Goal: Task Accomplishment & Management: Use online tool/utility

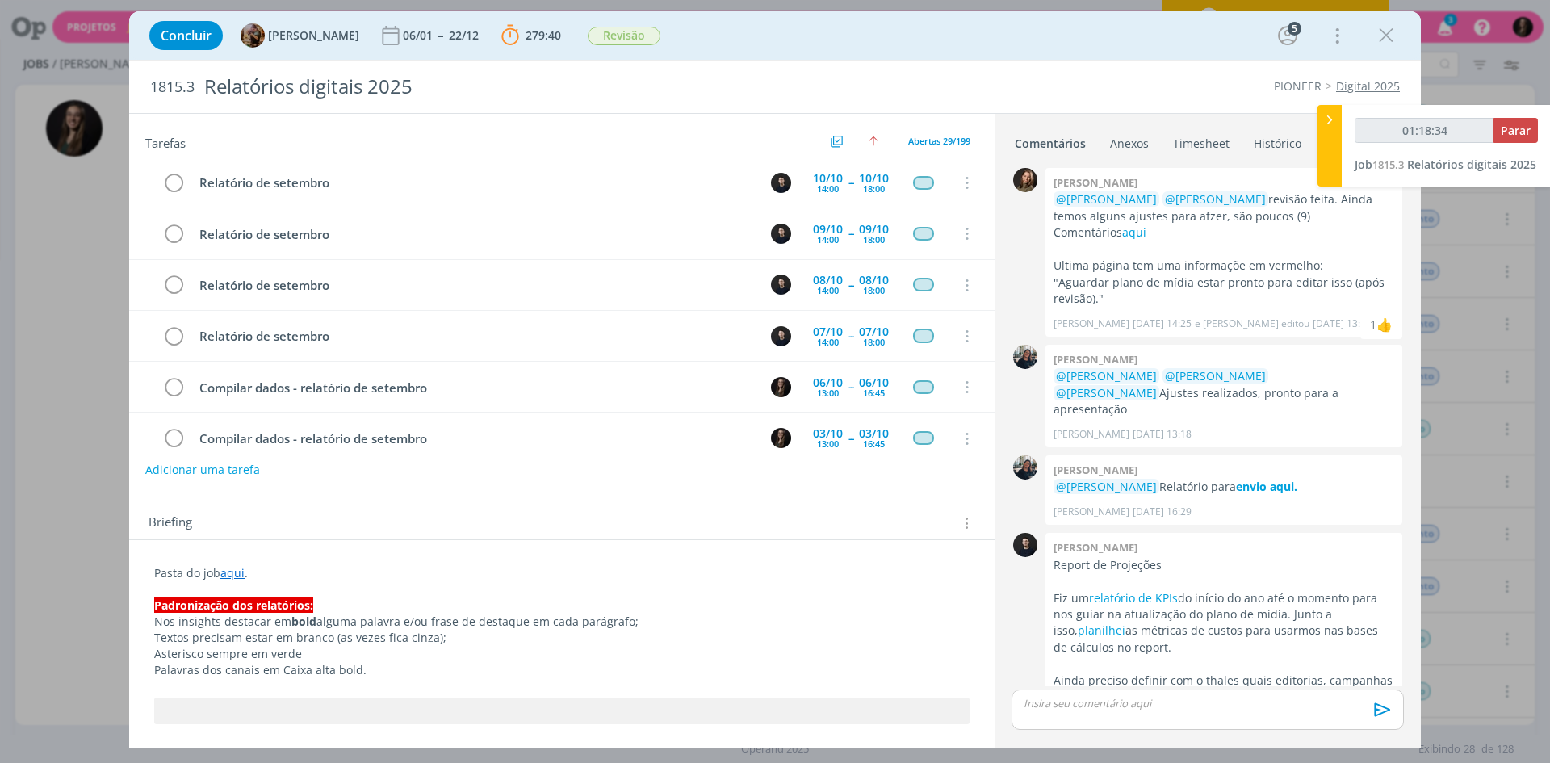
click at [1320, 107] on div at bounding box center [1330, 146] width 24 height 82
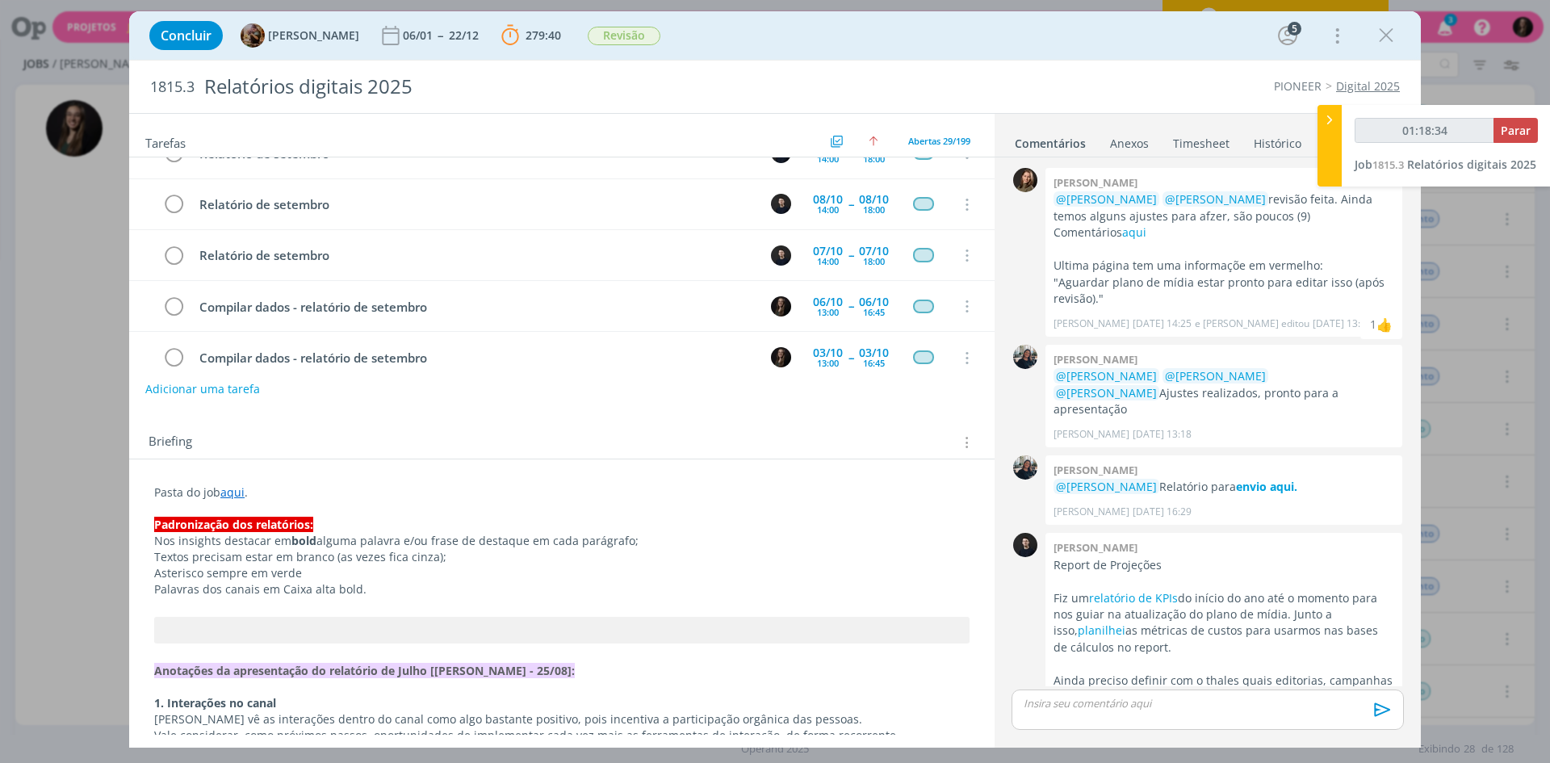
scroll to position [1661, 0]
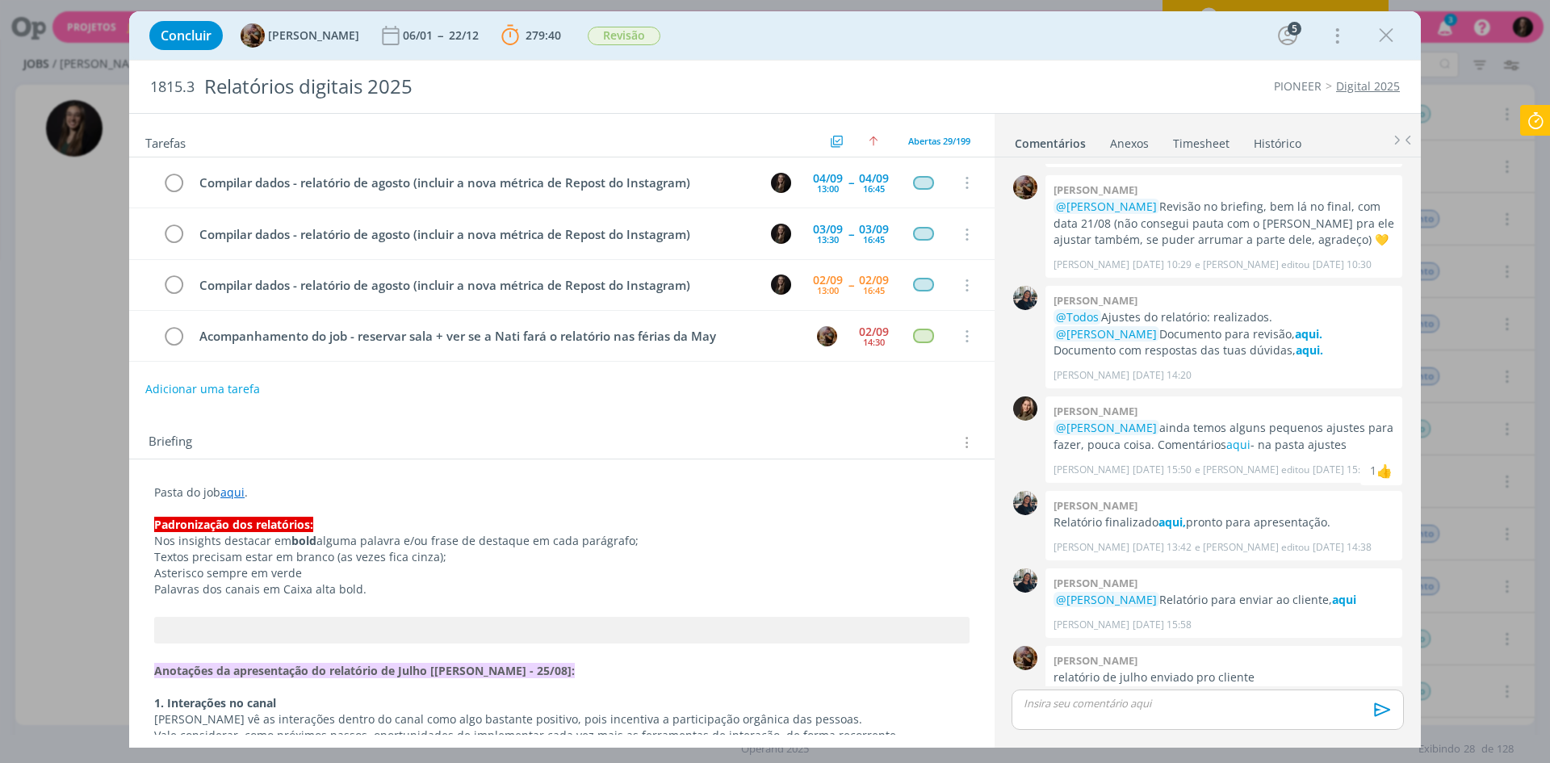
click at [1385, 38] on icon "dialog" at bounding box center [1386, 35] width 24 height 24
click at [1479, 65] on div at bounding box center [775, 381] width 1550 height 763
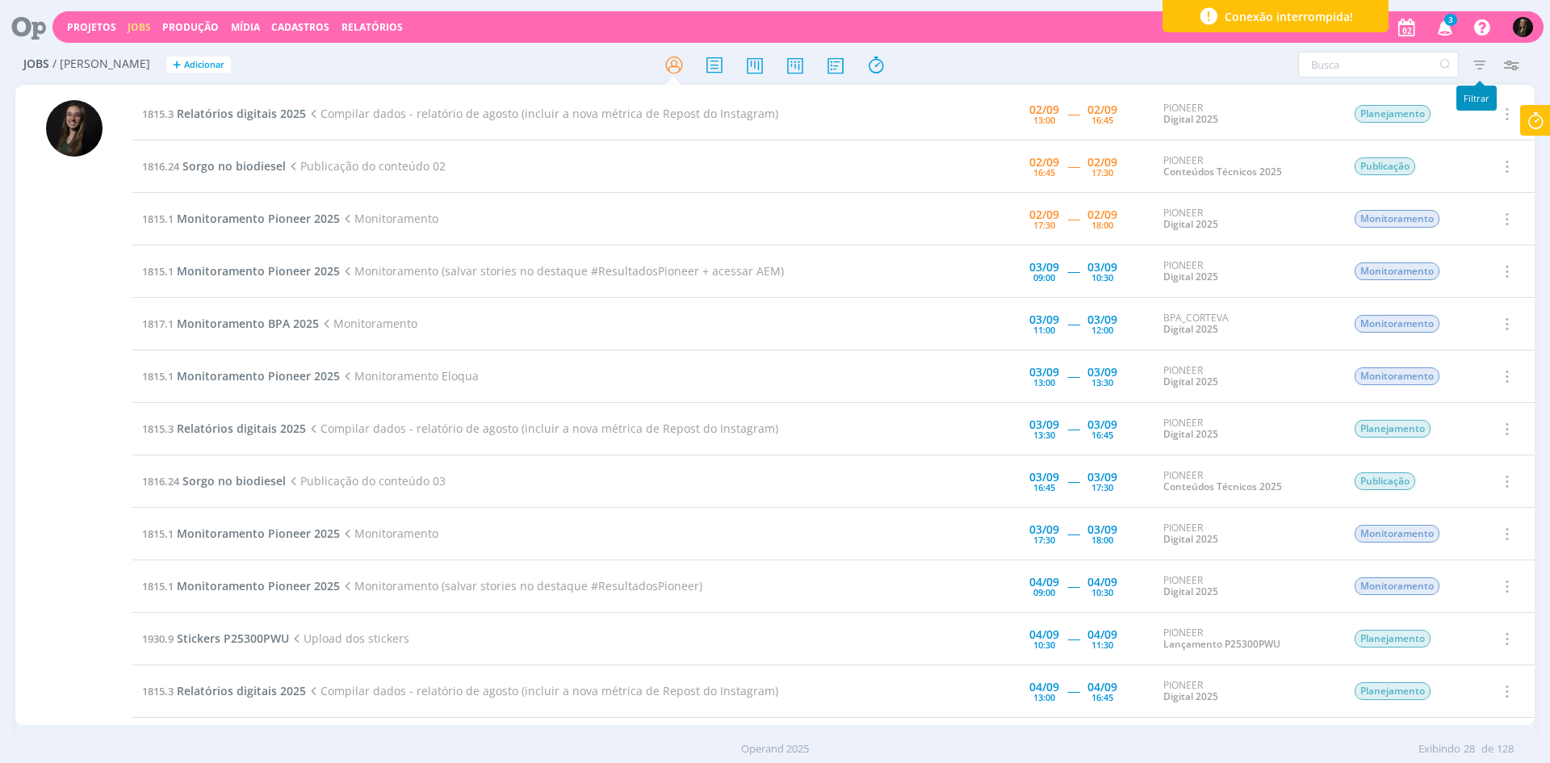
click at [1479, 65] on icon "button" at bounding box center [1479, 64] width 29 height 29
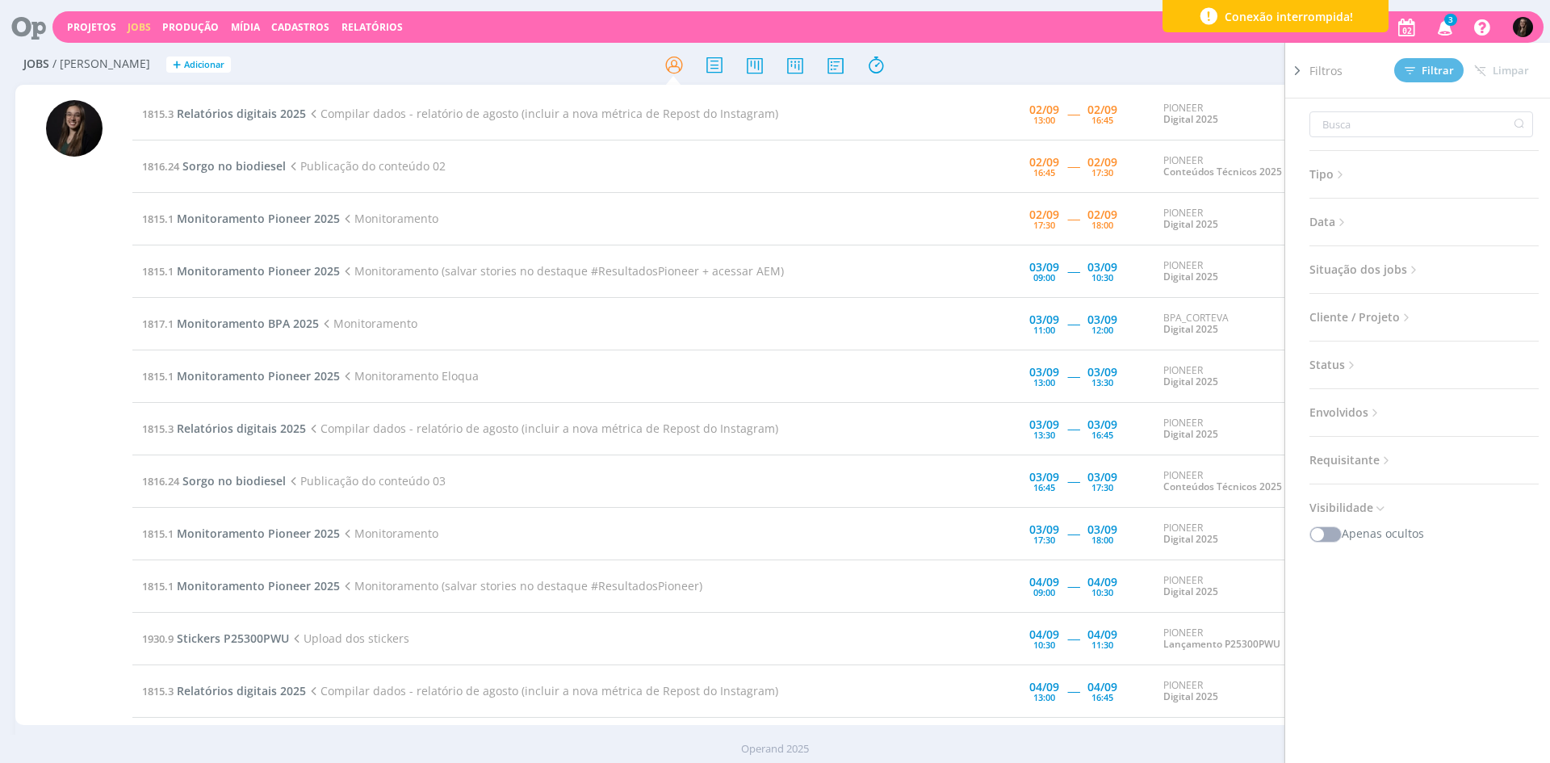
click at [1333, 216] on span "Data" at bounding box center [1329, 222] width 40 height 21
click at [1363, 270] on div "a" at bounding box center [1423, 283] width 229 height 26
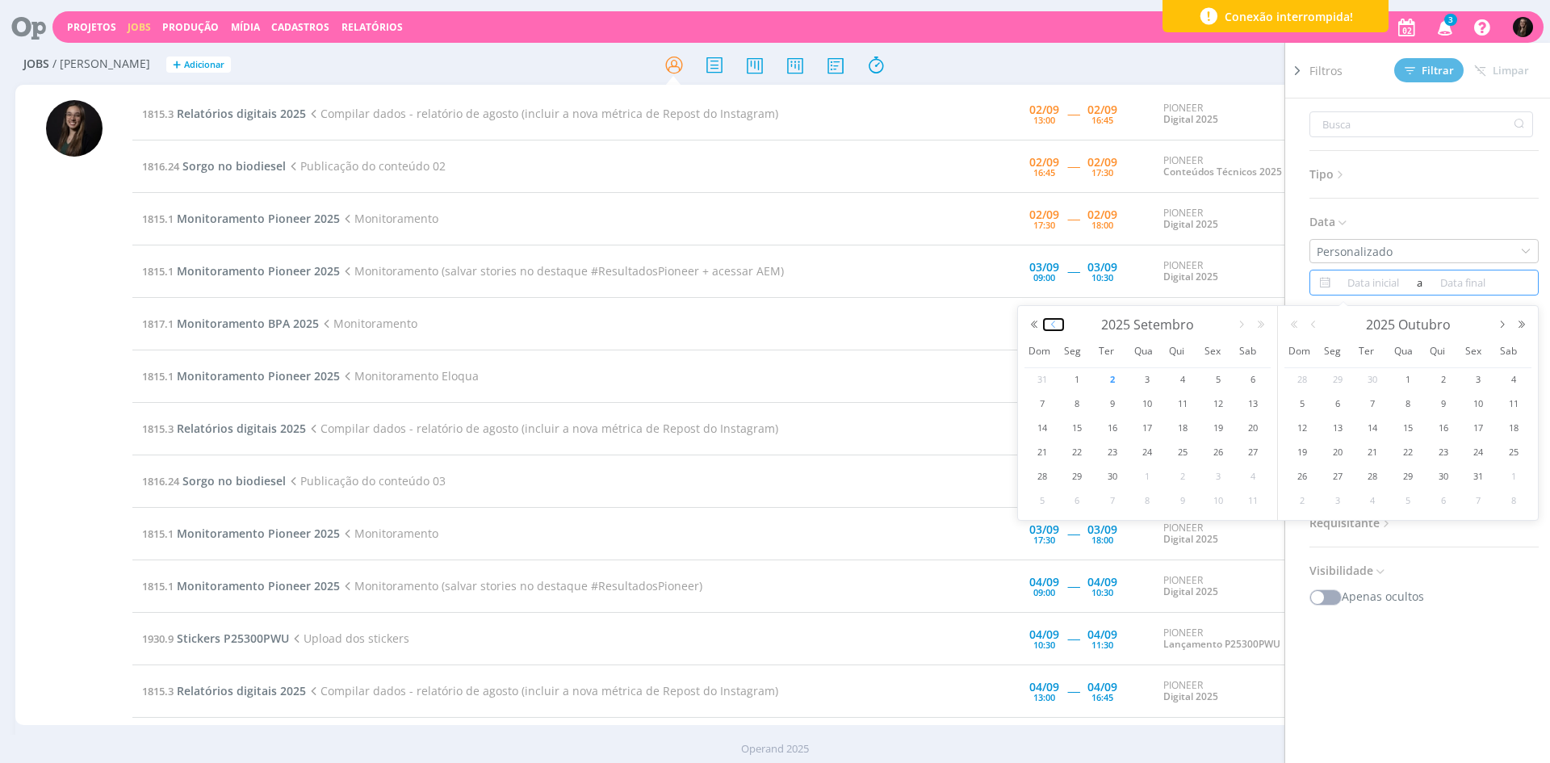
click at [1059, 324] on button "button" at bounding box center [1053, 324] width 19 height 11
click at [1110, 432] on span "12" at bounding box center [1112, 427] width 19 height 19
type input "[DATE]"
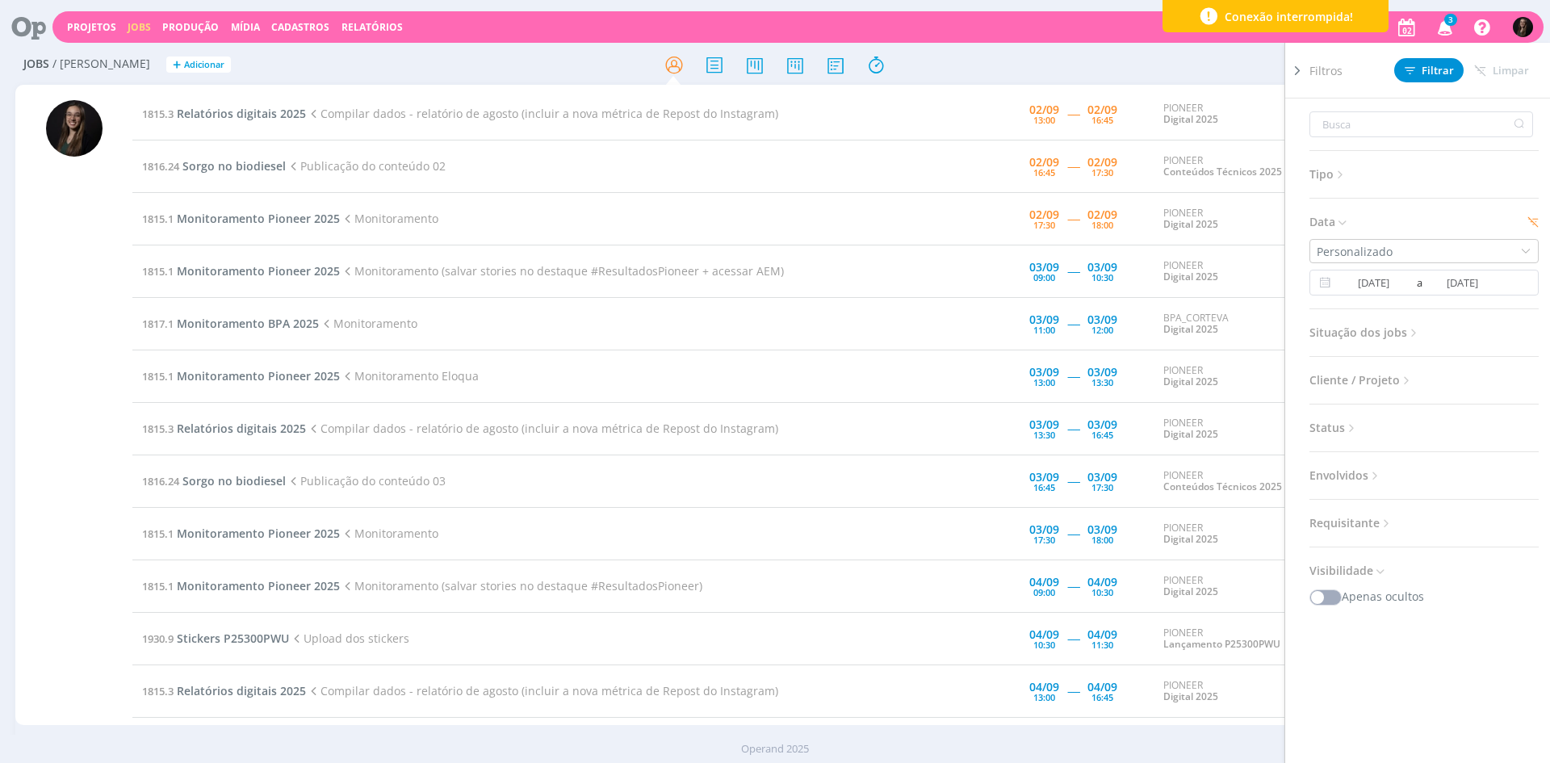
click at [1374, 326] on span "Situação dos jobs" at bounding box center [1364, 332] width 111 height 21
click at [1398, 375] on span at bounding box center [1414, 376] width 32 height 16
click at [1434, 59] on button "Filtrar" at bounding box center [1428, 70] width 69 height 24
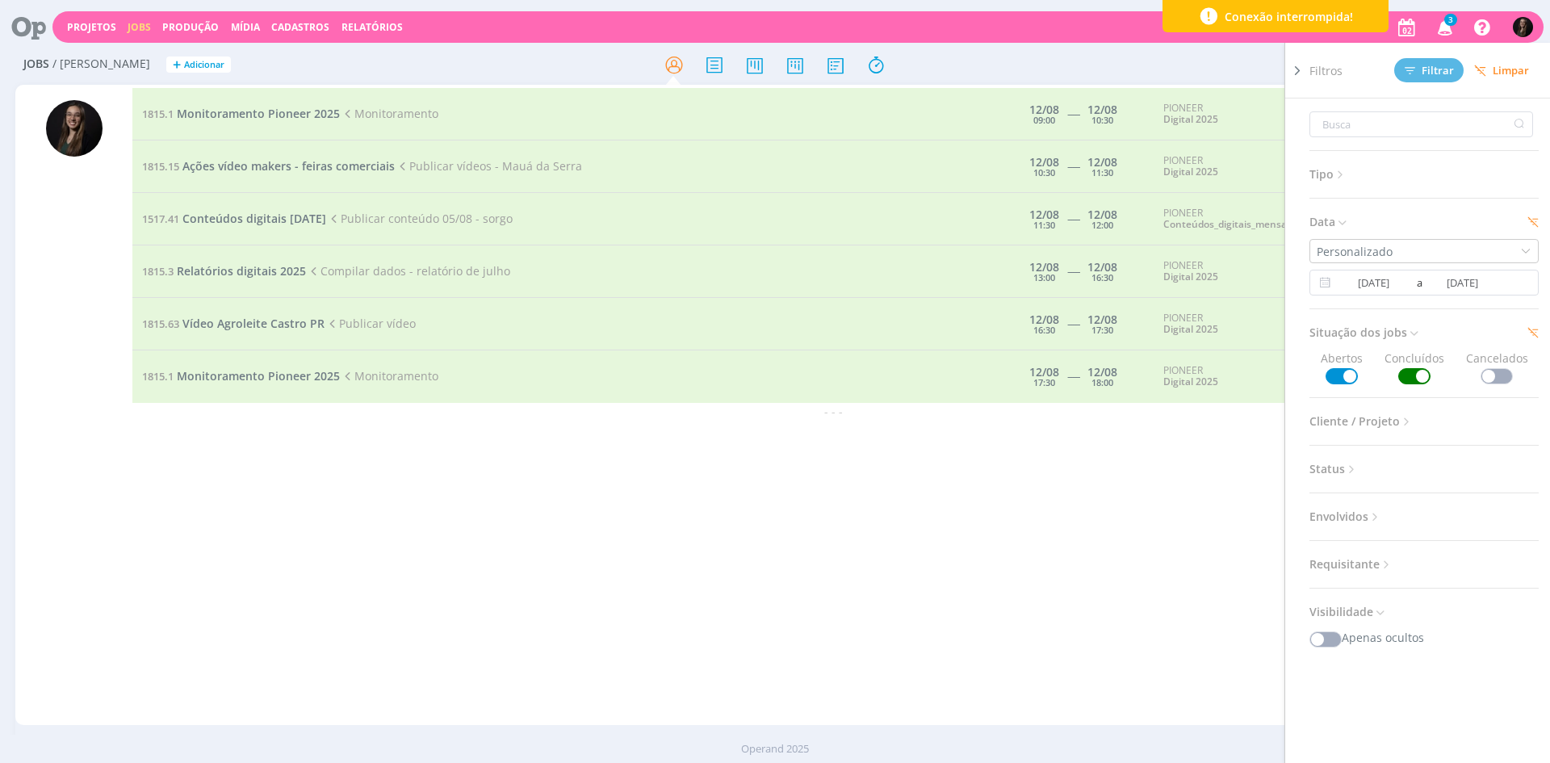
click at [453, 551] on div "1815.1 Monitoramento Pioneer 2025 Monitoramento [DATE] 09:00 ----- [DATE] 10:30…" at bounding box center [833, 405] width 1402 height 634
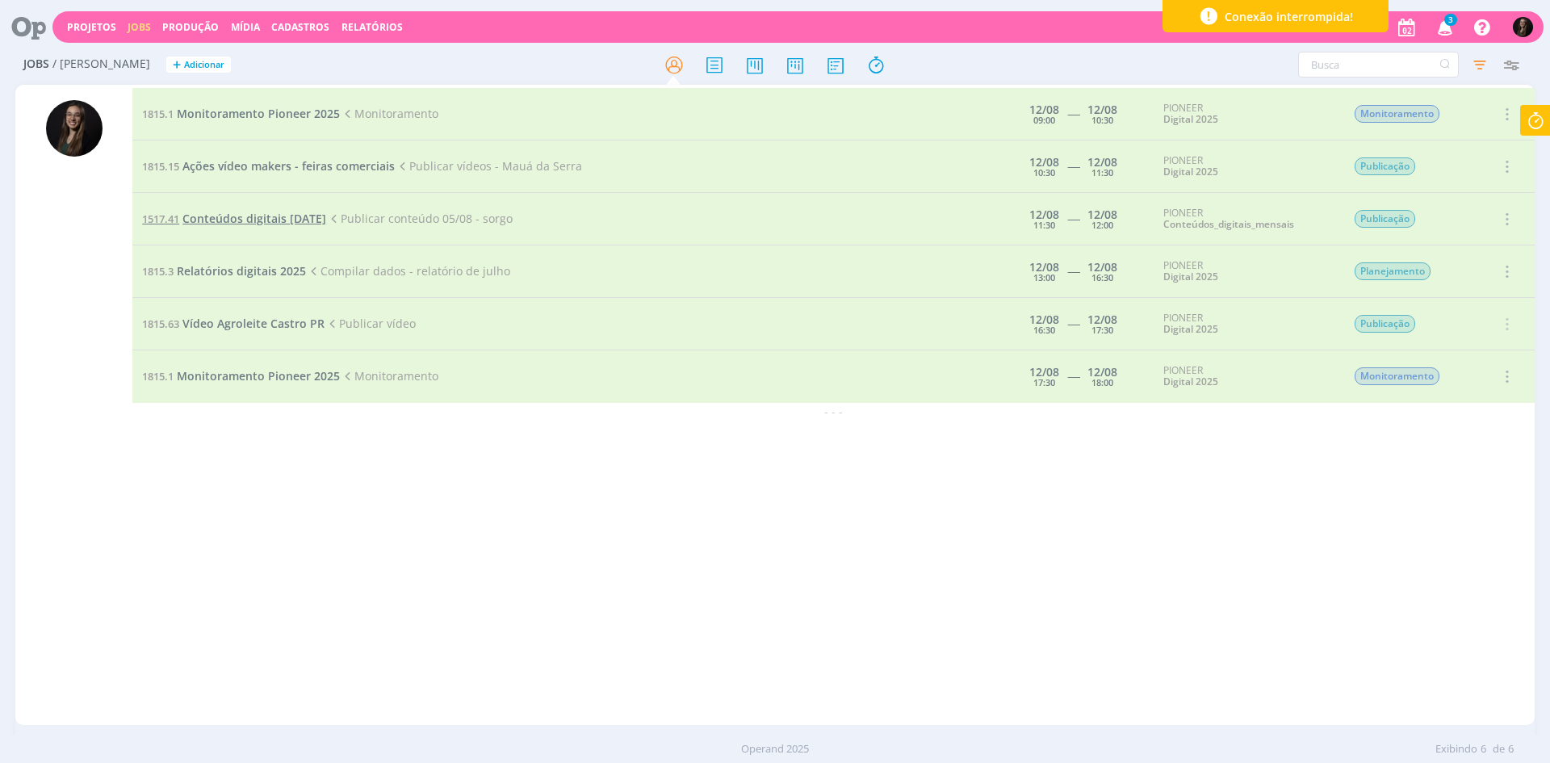
click at [289, 223] on span "Conteúdos digitais [DATE]" at bounding box center [254, 218] width 144 height 15
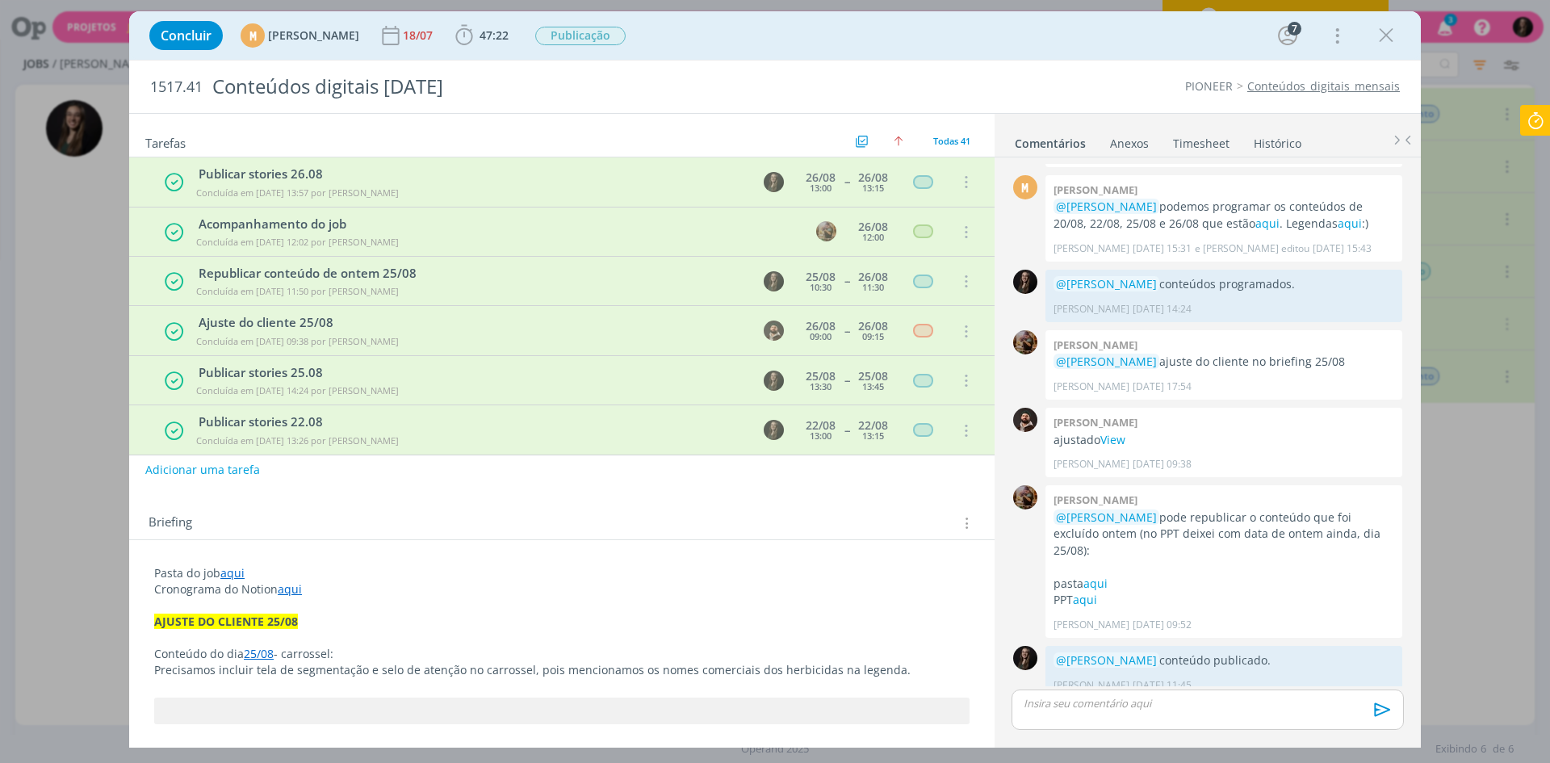
scroll to position [348, 0]
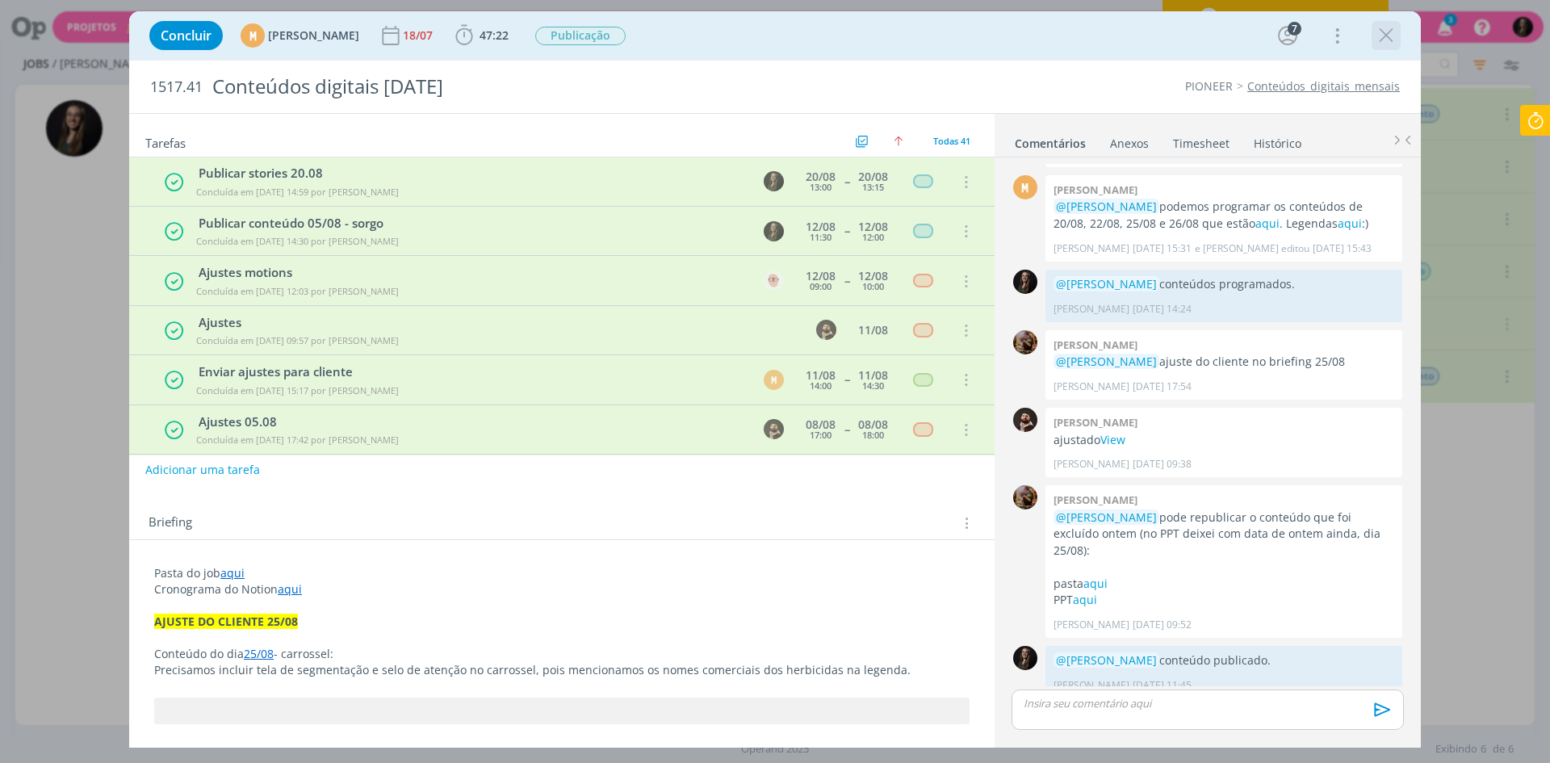
click at [1391, 44] on icon "dialog" at bounding box center [1386, 35] width 24 height 24
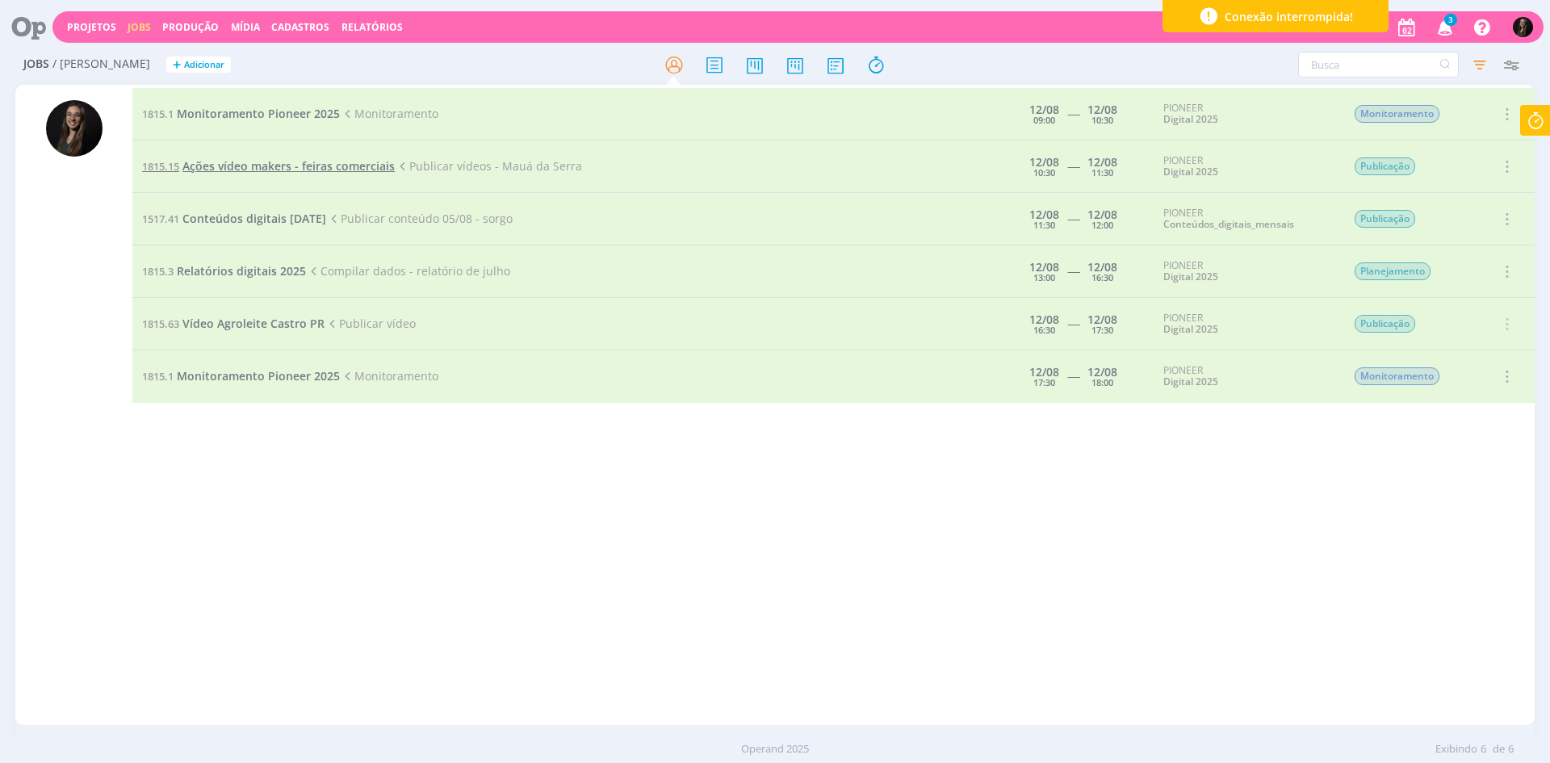
click at [316, 170] on span "Ações vídeo makers - feiras comerciais" at bounding box center [288, 165] width 212 height 15
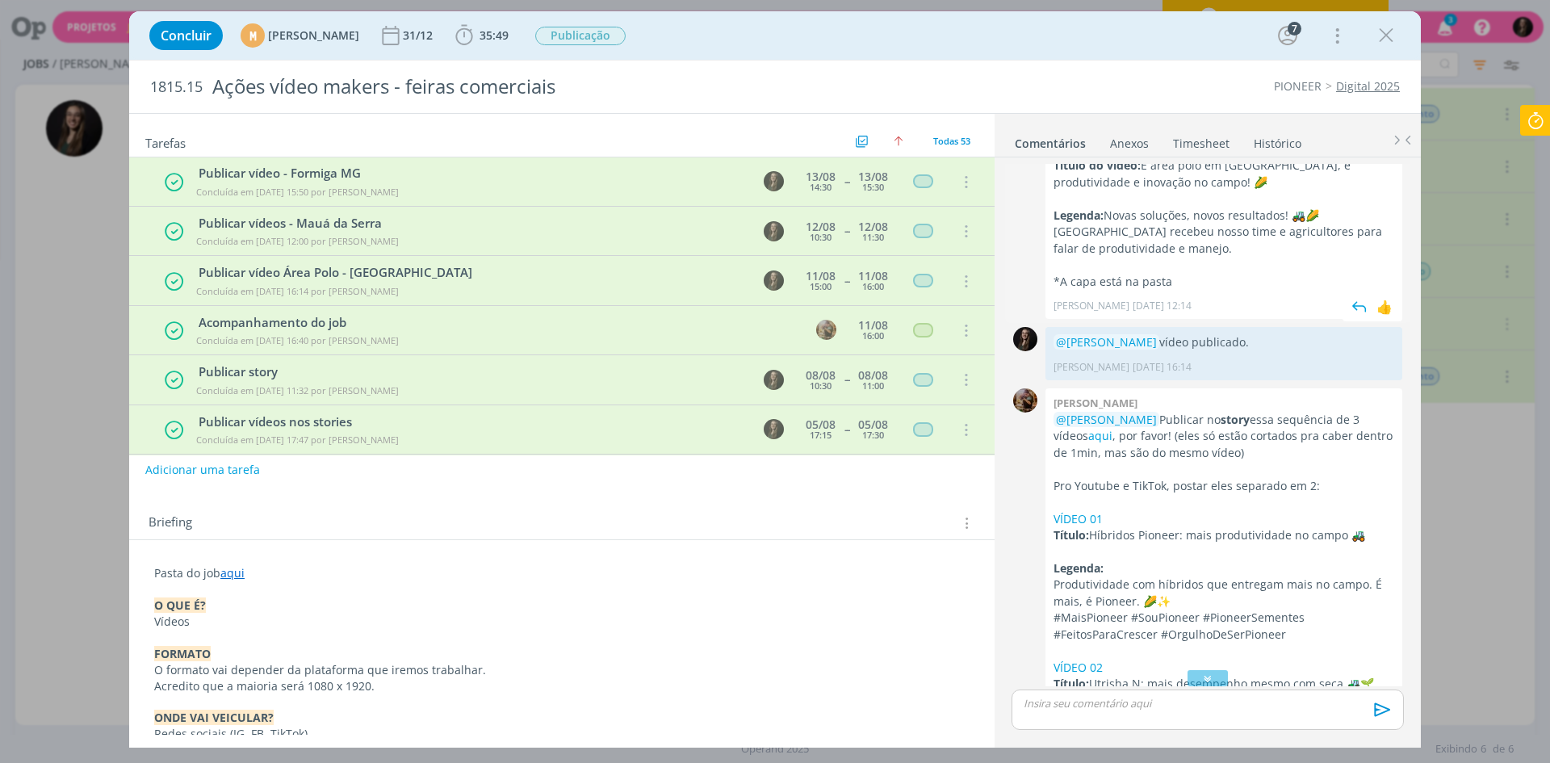
scroll to position [2401, 0]
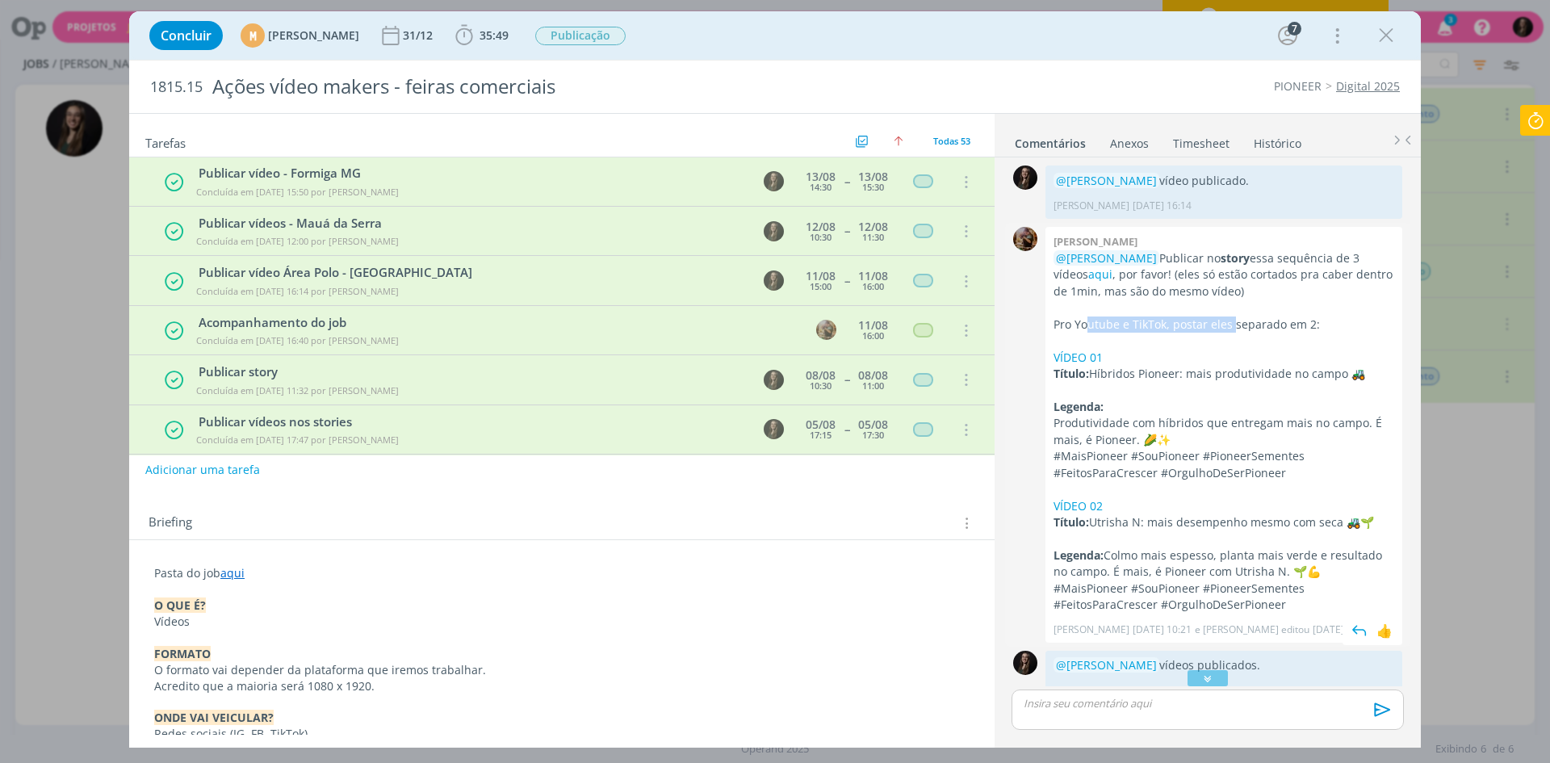
drag, startPoint x: 1086, startPoint y: 284, endPoint x: 1231, endPoint y: 286, distance: 145.3
click at [1231, 316] on p "Pro Youtube e TikTok, postar eles separado em 2:" at bounding box center [1224, 324] width 341 height 16
click at [1084, 350] on link "VÍDEO 01" at bounding box center [1078, 357] width 49 height 15
click at [1387, 36] on icon "dialog" at bounding box center [1386, 35] width 24 height 24
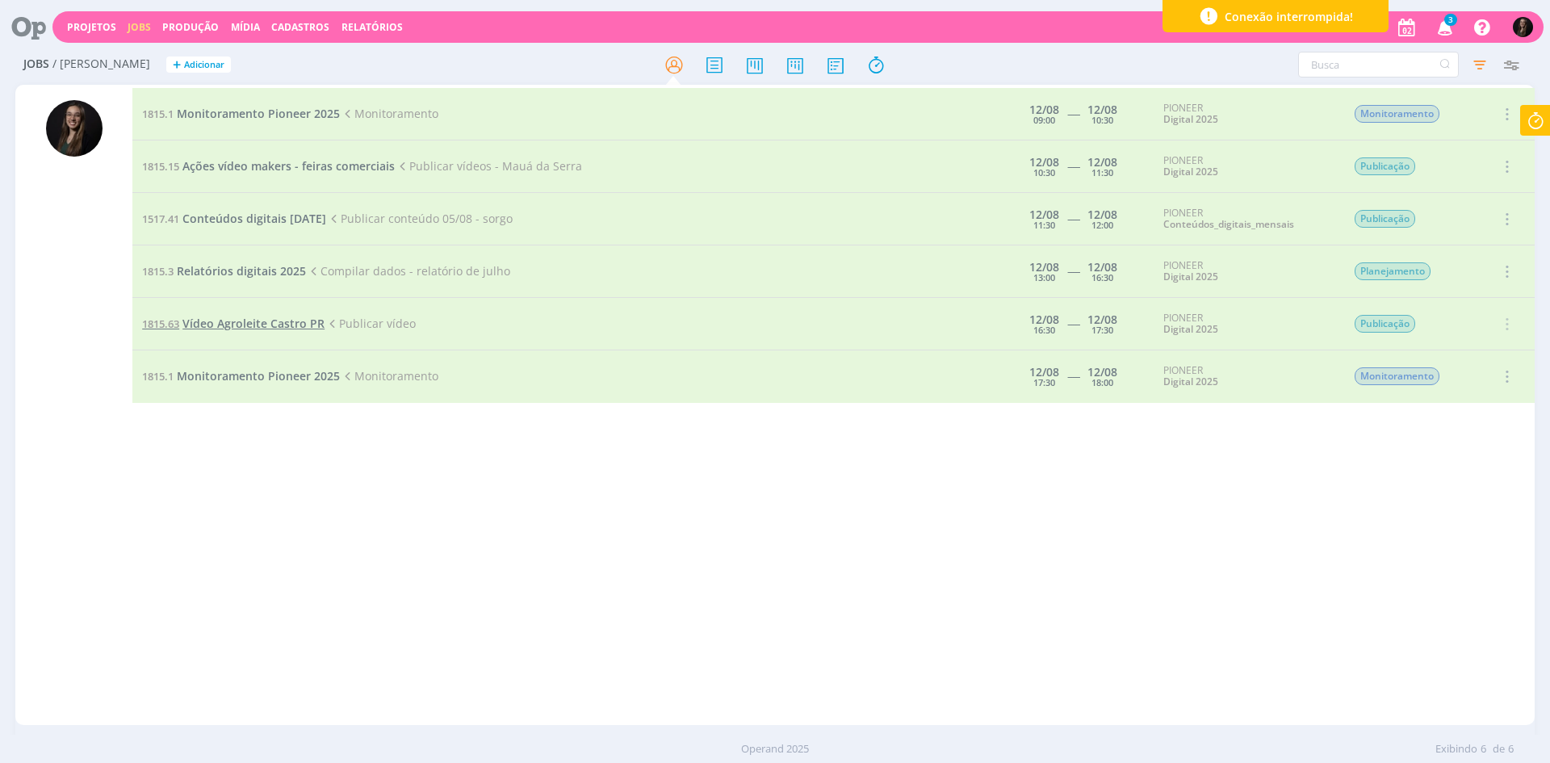
click at [270, 329] on span "Vídeo Agroleite Castro PR" at bounding box center [253, 323] width 142 height 15
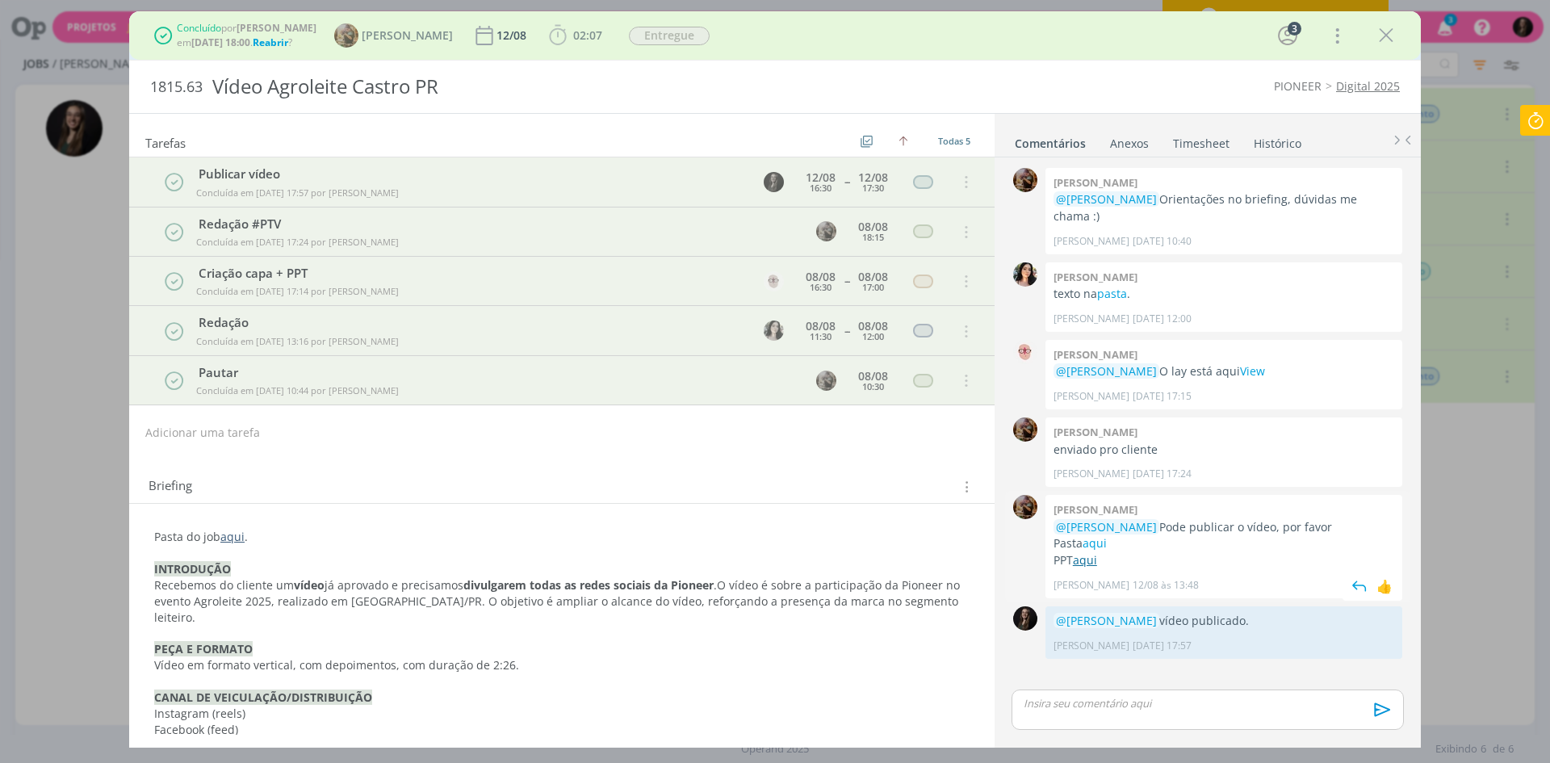
click at [1091, 552] on link "aqui" at bounding box center [1085, 559] width 24 height 15
click at [1104, 535] on link "aqui" at bounding box center [1095, 542] width 24 height 15
